Goal: Download file/media

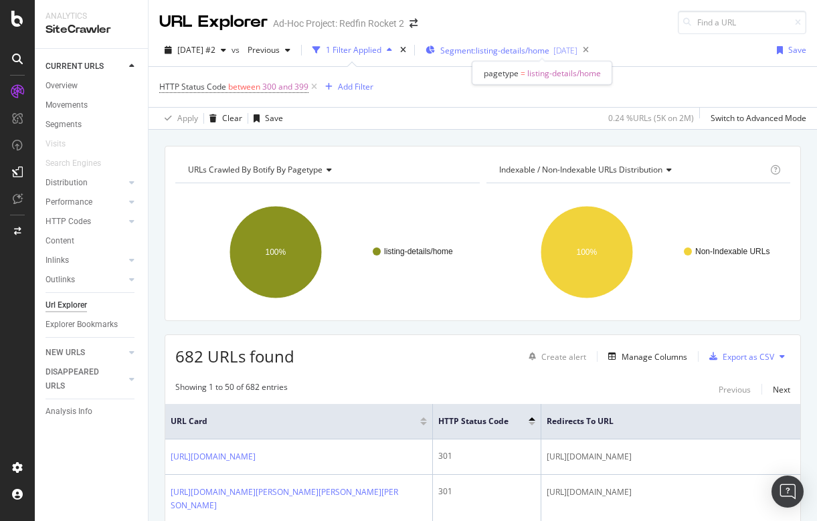
click at [542, 50] on span "Segment: listing-details/home" at bounding box center [494, 50] width 109 height 11
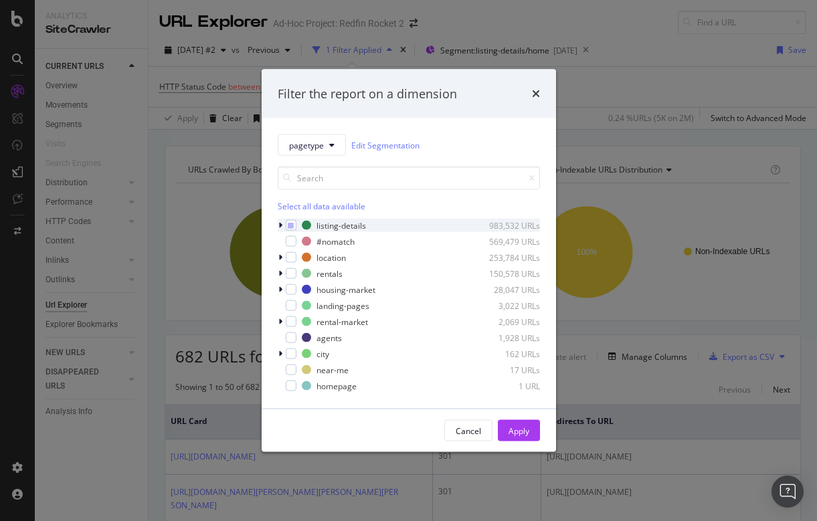
click at [281, 225] on icon "modal" at bounding box center [280, 225] width 4 height 8
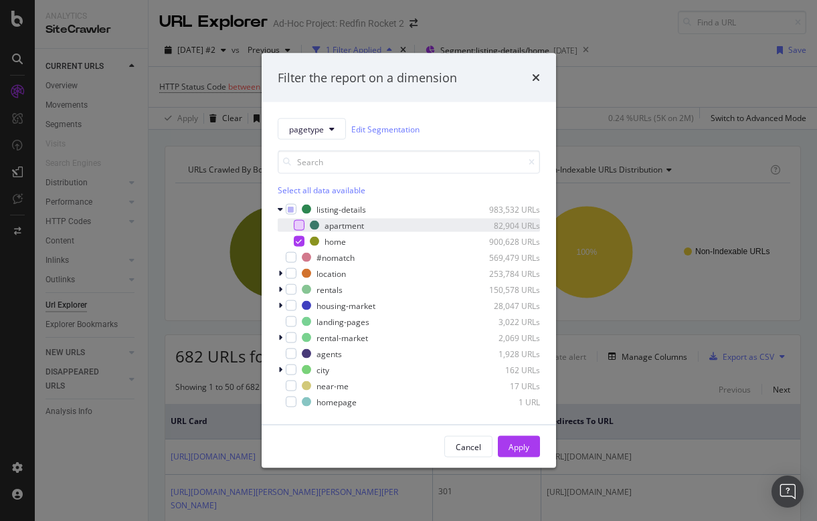
click at [295, 224] on div "modal" at bounding box center [299, 225] width 11 height 11
click at [518, 452] on div "Apply" at bounding box center [519, 446] width 21 height 11
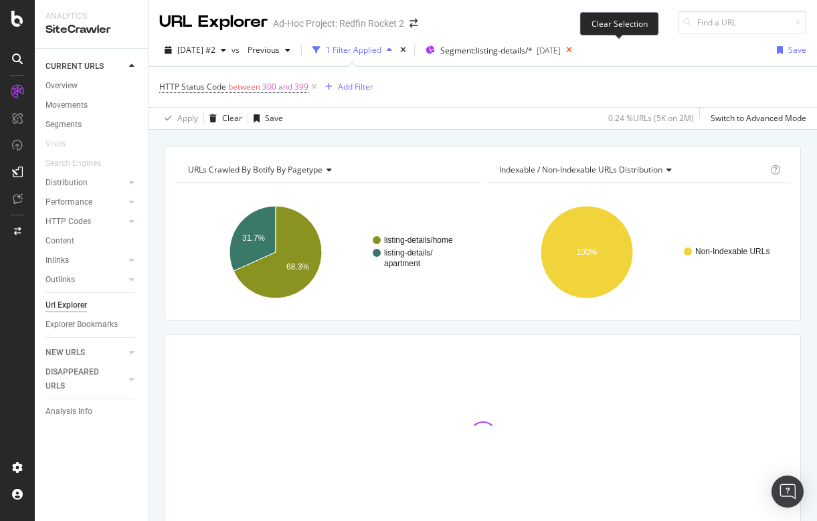
click at [577, 48] on icon at bounding box center [569, 50] width 17 height 19
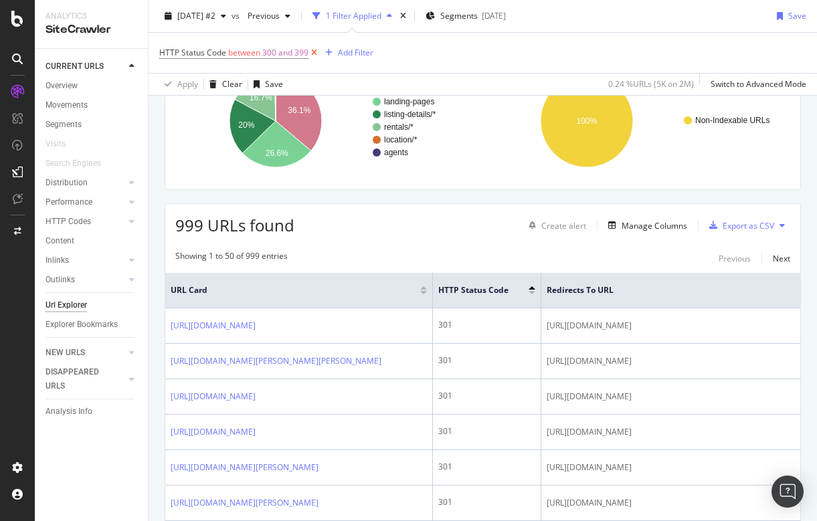
click at [317, 51] on icon at bounding box center [313, 52] width 11 height 13
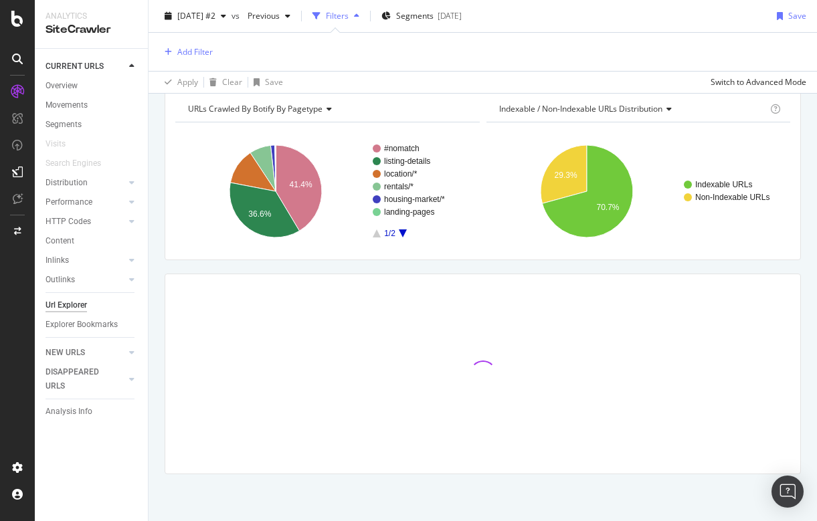
scroll to position [60, 0]
click at [128, 221] on div at bounding box center [131, 221] width 13 height 13
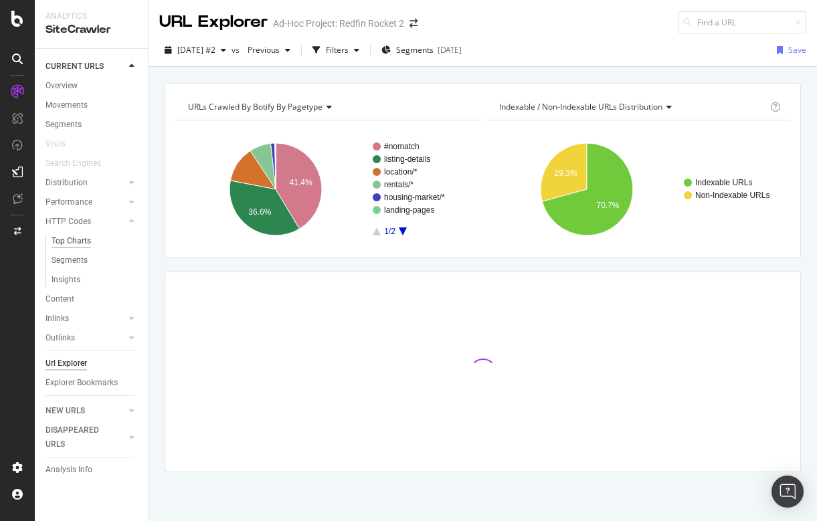
click at [82, 237] on div "Top Charts" at bounding box center [71, 241] width 39 height 14
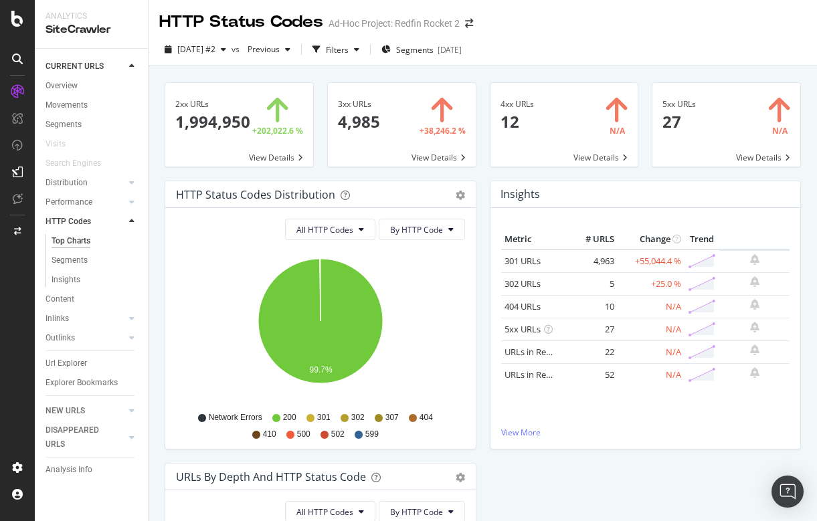
click at [368, 119] on span at bounding box center [402, 125] width 148 height 84
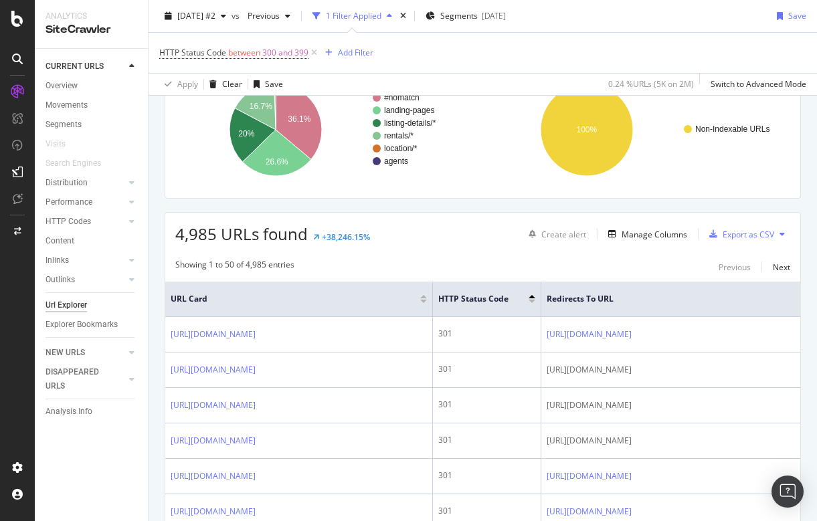
scroll to position [207, 0]
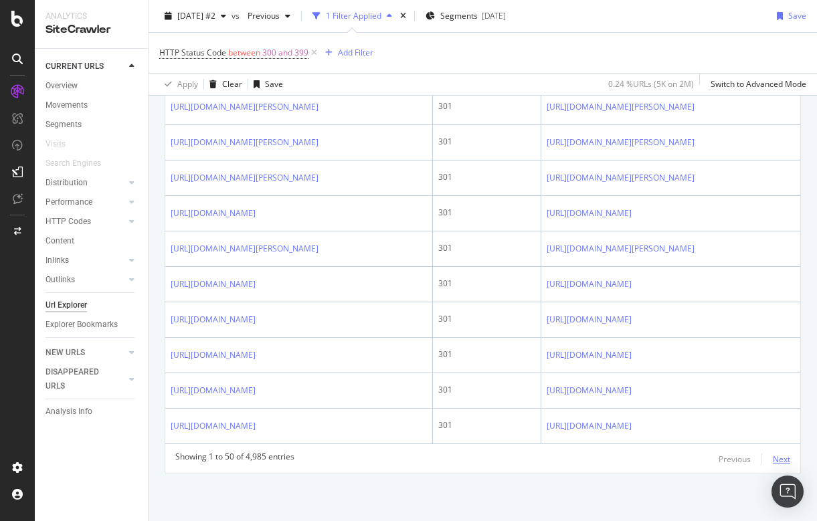
click at [777, 459] on div "Next" at bounding box center [781, 459] width 17 height 11
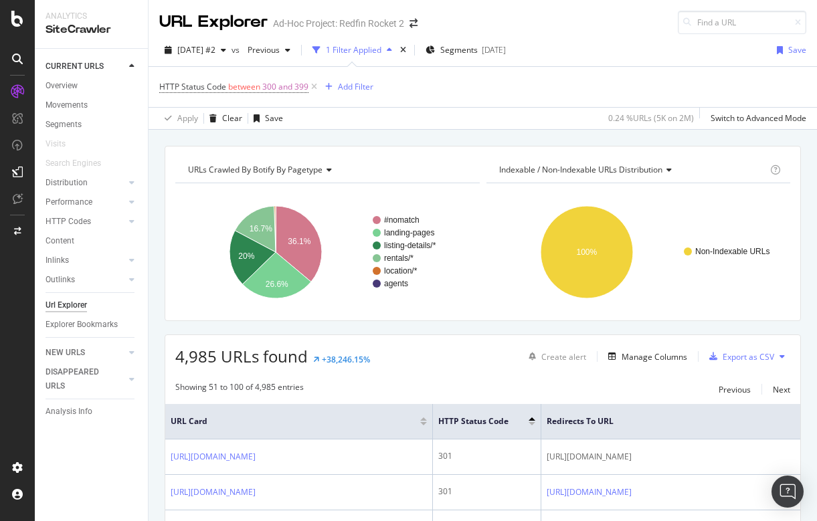
scroll to position [0, 0]
click at [750, 359] on div "Export as CSV" at bounding box center [749, 356] width 52 height 11
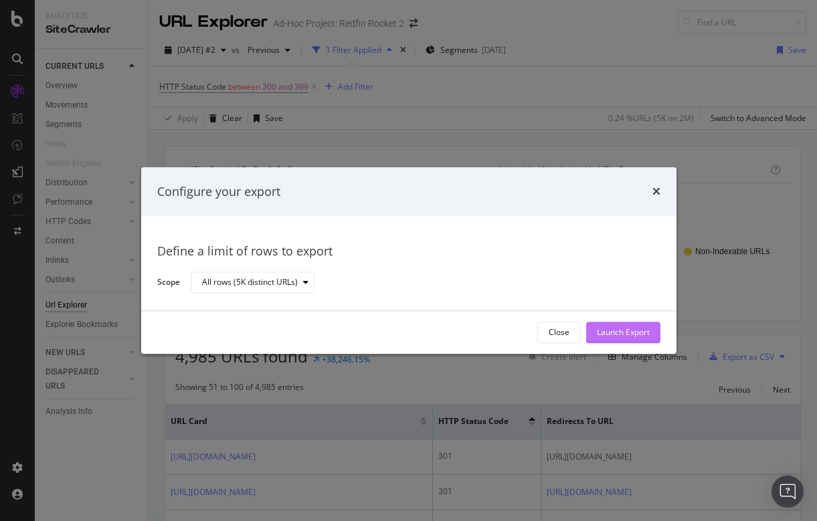
click at [627, 334] on div "Launch Export" at bounding box center [623, 332] width 53 height 11
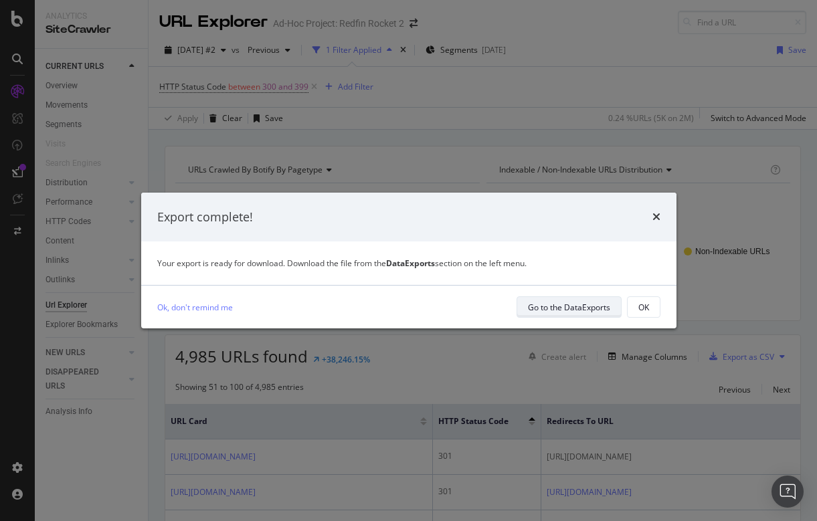
click at [577, 308] on div "Go to the DataExports" at bounding box center [569, 307] width 82 height 11
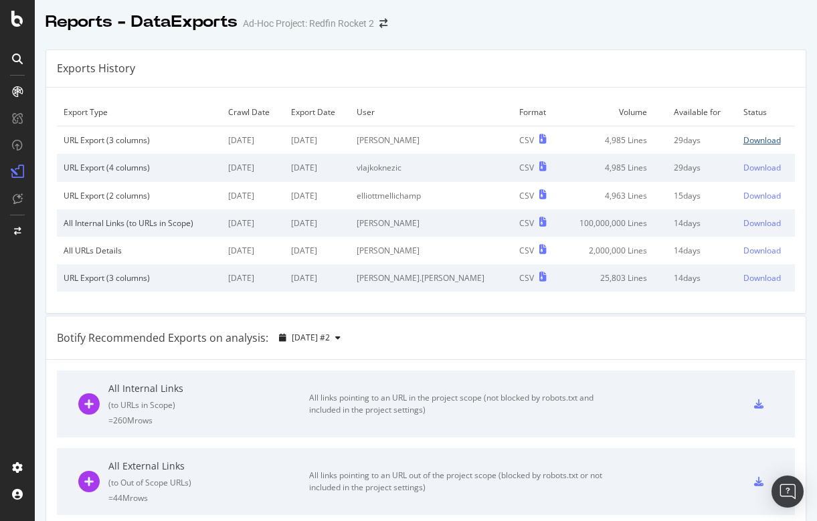
click at [755, 141] on div "Download" at bounding box center [761, 139] width 37 height 11
